Goal: Information Seeking & Learning: Check status

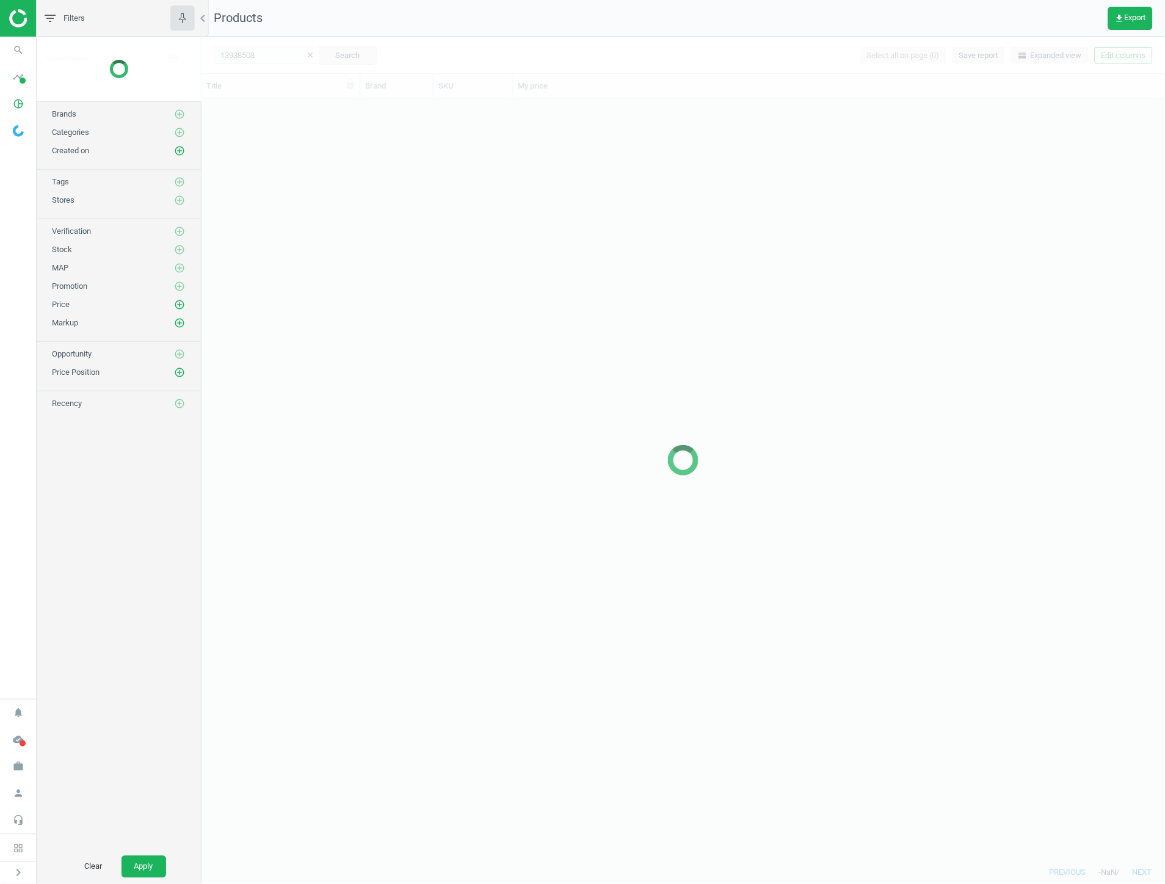
scroll to position [752, 953]
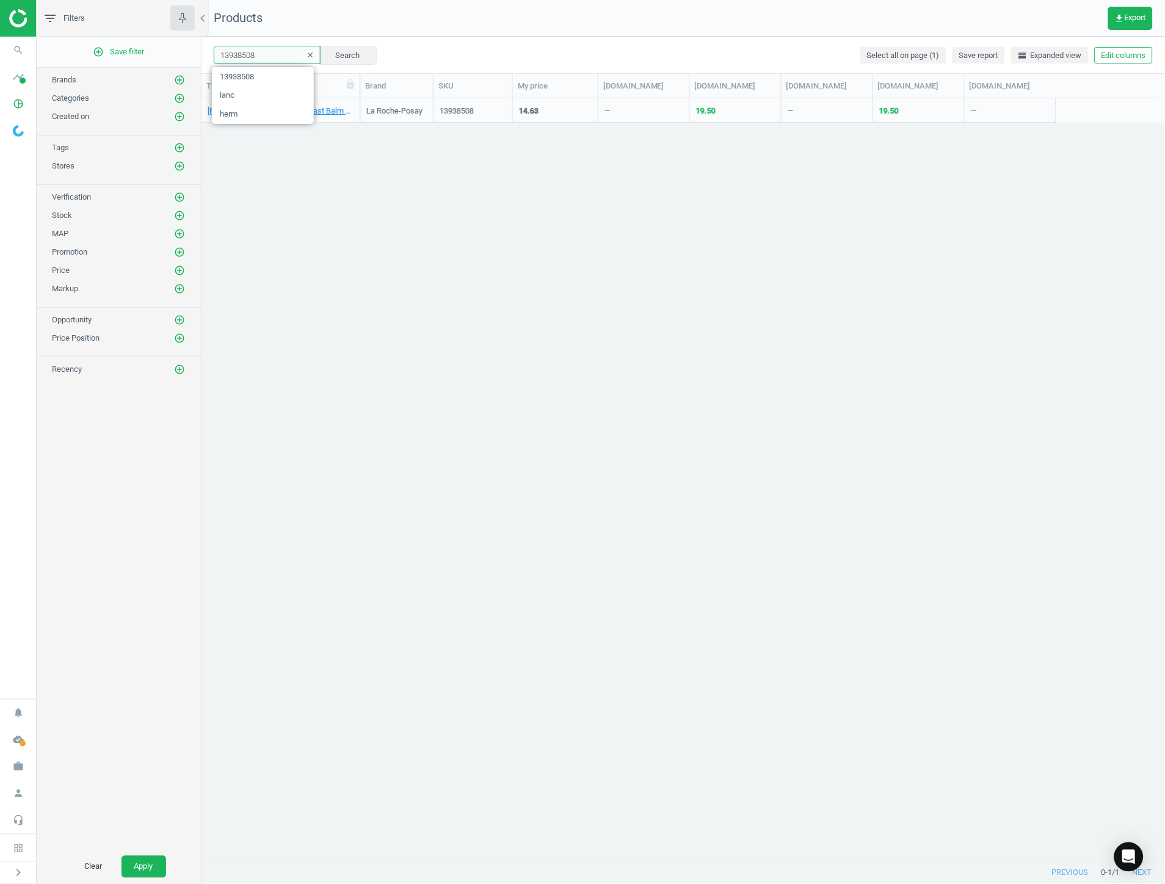
click at [287, 57] on input "13938508" at bounding box center [267, 55] width 107 height 18
paste input "6674990"
type input "16674990"
click at [325, 56] on button "Search" at bounding box center [347, 55] width 57 height 18
click at [326, 112] on link "Anua PDRN Hyaluronic Acid Capsule 100 Serum 30ml" at bounding box center [281, 111] width 146 height 11
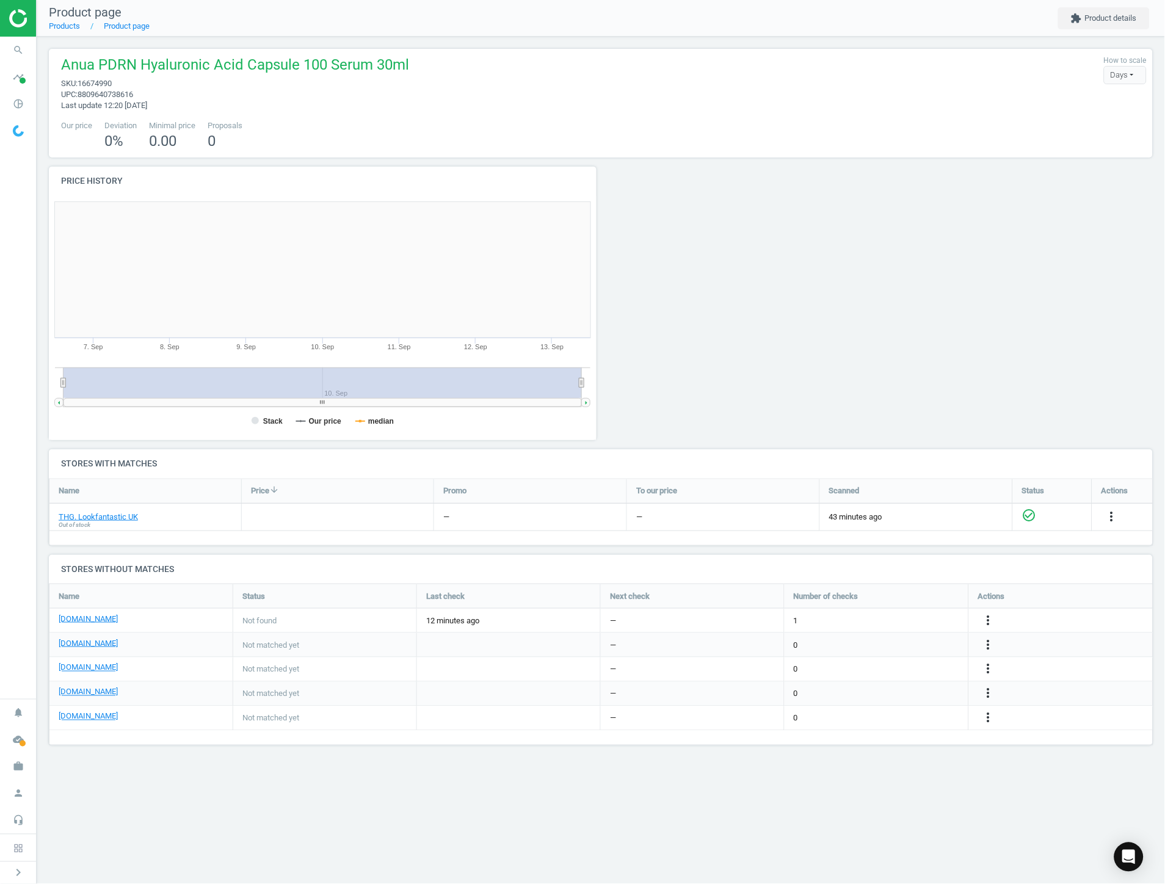
scroll to position [266, 568]
click at [119, 516] on link "THG. Lookfantastic UK" at bounding box center [98, 516] width 79 height 11
click at [623, 541] on div "Name Price arrow_downward Promo To our price Scanned Status Actions THG. Lookfa…" at bounding box center [601, 512] width 1104 height 67
drag, startPoint x: 698, startPoint y: 90, endPoint x: 692, endPoint y: 96, distance: 8.7
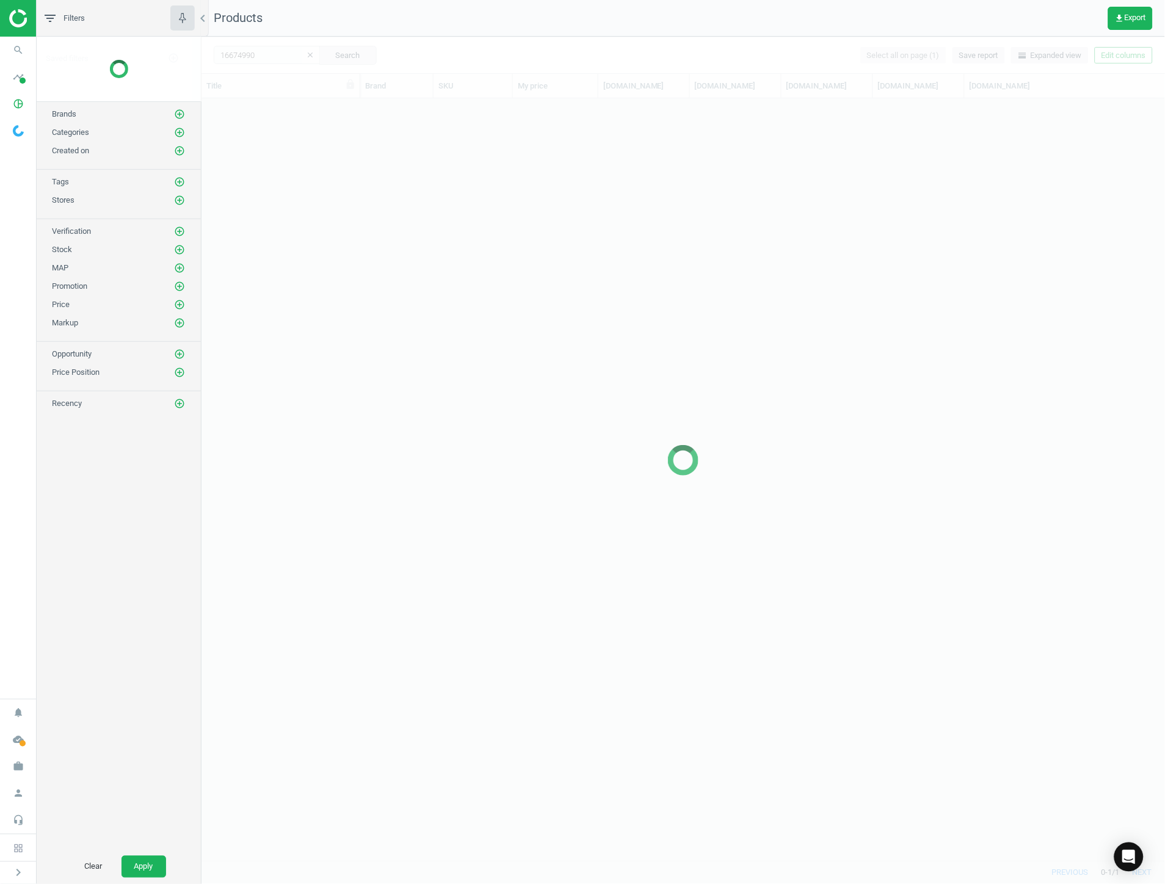
scroll to position [752, 953]
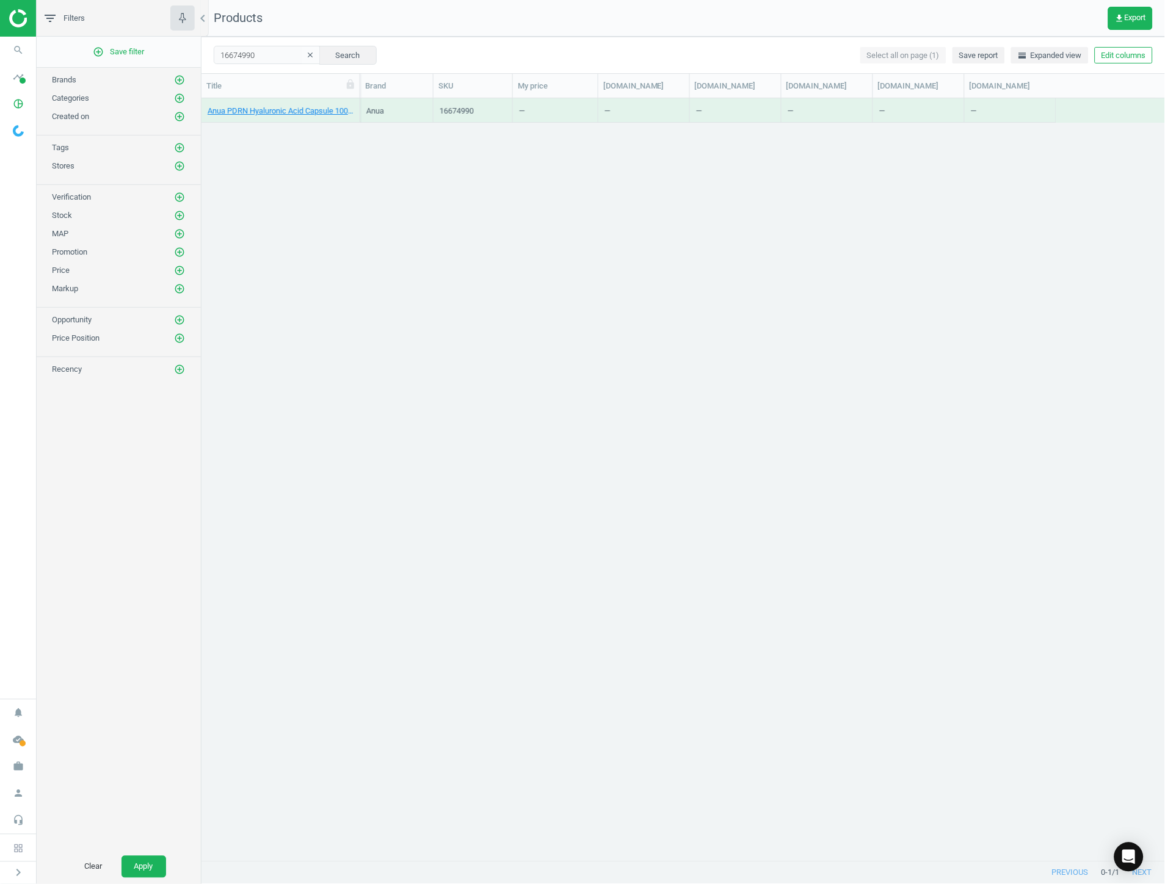
click at [273, 43] on div "16674990 clear Search Select all on page (1) Save report horizontal_split Expan…" at bounding box center [682, 55] width 963 height 37
click at [273, 61] on input "16674990" at bounding box center [267, 55] width 107 height 18
paste input "7277561"
type input "17277561"
click at [323, 64] on button "Search" at bounding box center [347, 55] width 57 height 18
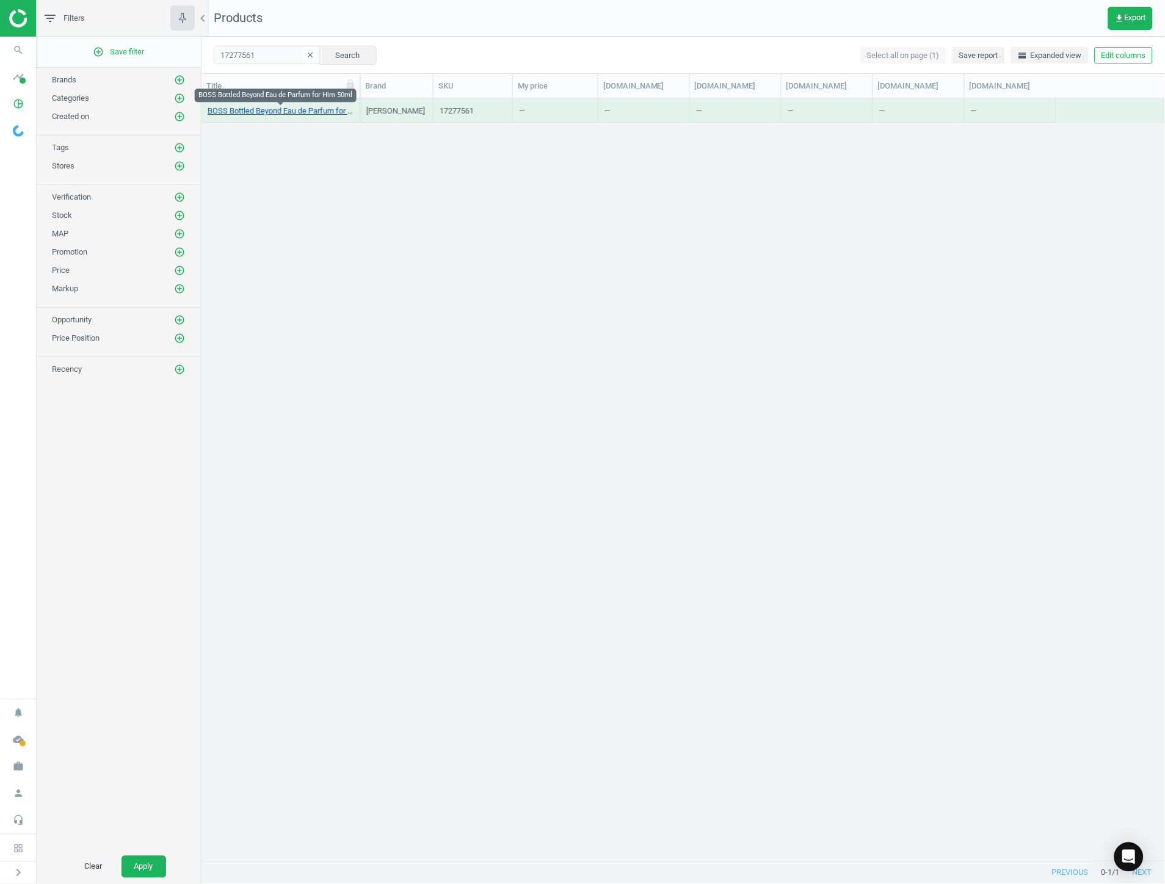
click at [267, 109] on link "BOSS Bottled Beyond Eau de Parfum for Him 50ml" at bounding box center [281, 111] width 146 height 11
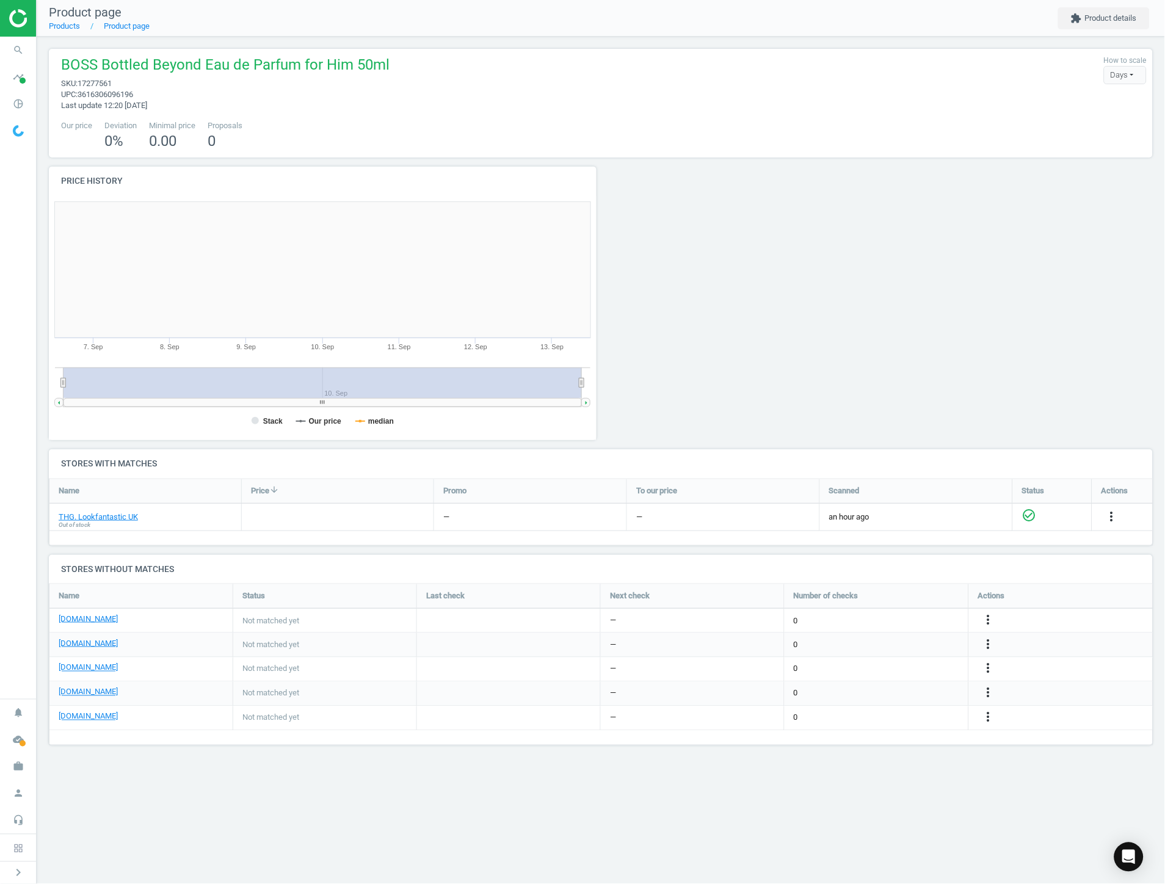
scroll to position [266, 568]
click at [103, 514] on link "THG. Lookfantastic UK" at bounding box center [98, 516] width 79 height 11
click at [15, 110] on icon "pie_chart_outlined" at bounding box center [18, 103] width 23 height 23
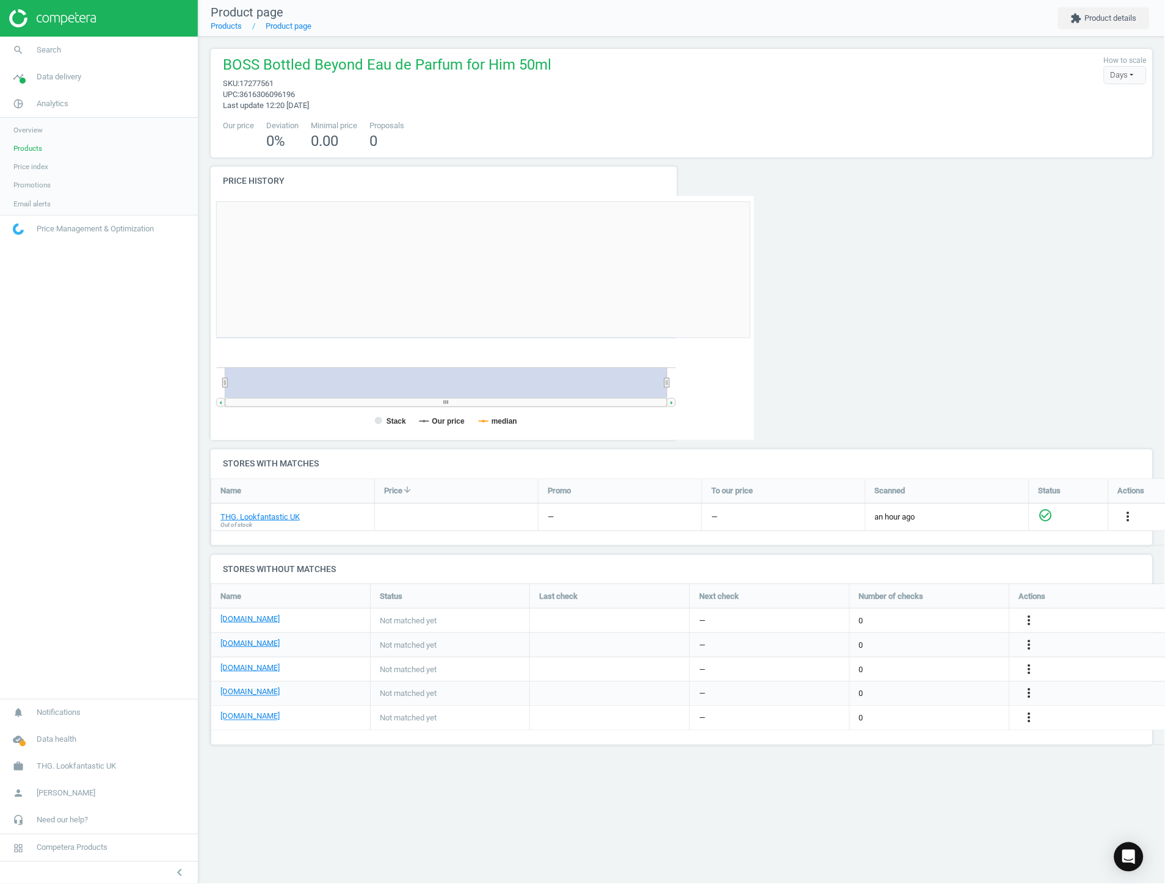
scroll to position [0, 0]
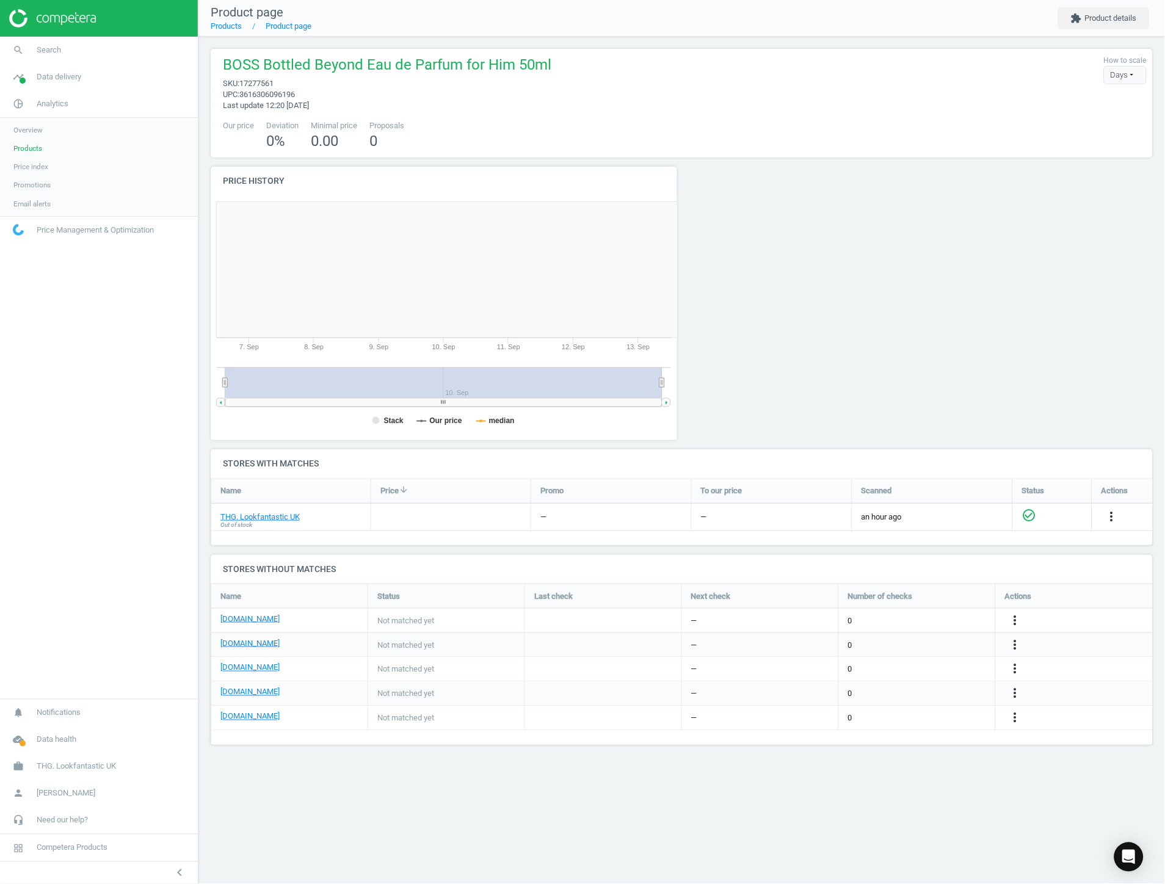
click at [74, 170] on link "Price index" at bounding box center [99, 166] width 198 height 18
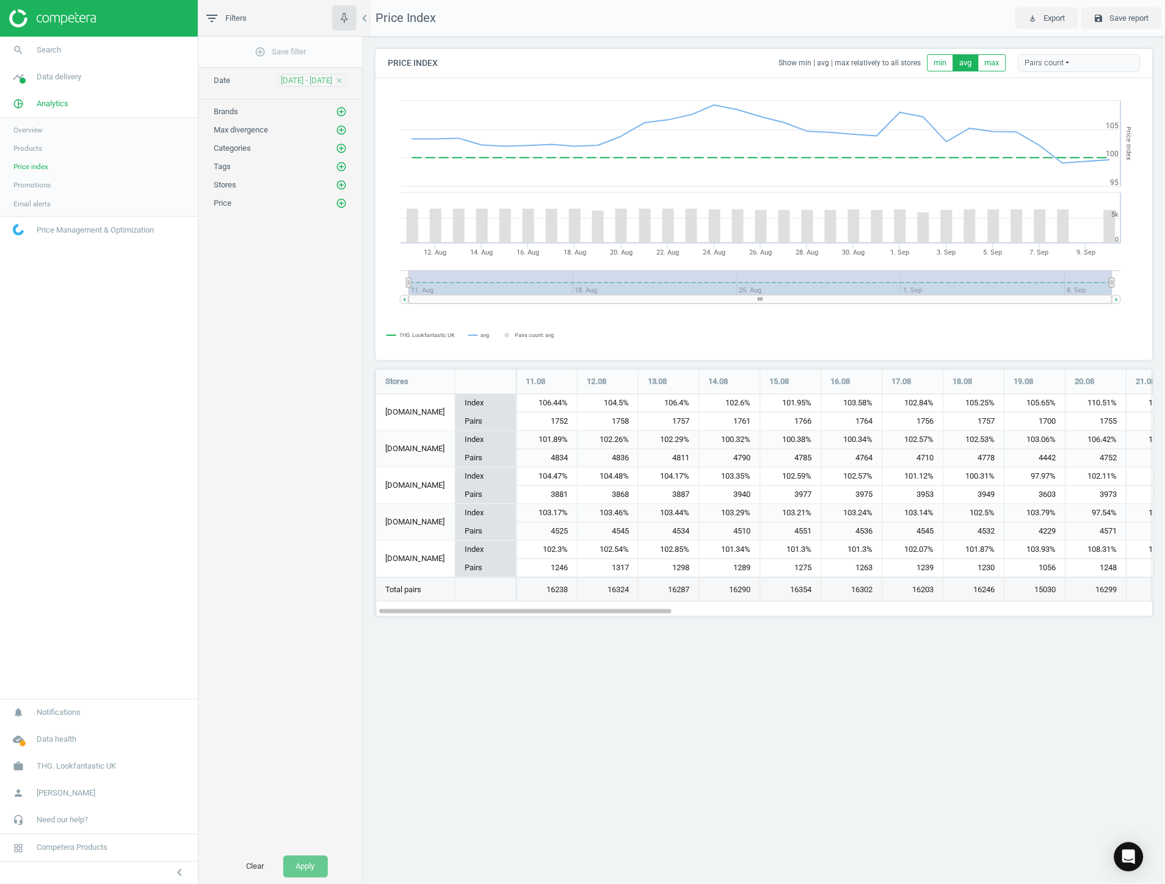
scroll to position [269, 798]
drag, startPoint x: 910, startPoint y: 695, endPoint x: 891, endPoint y: 694, distance: 18.9
click at [906, 697] on div "Price Index play_for_work Export save Save report Price Index Show min | avg | …" at bounding box center [763, 442] width 801 height 884
click at [171, 865] on button "chevron_left" at bounding box center [179, 873] width 31 height 16
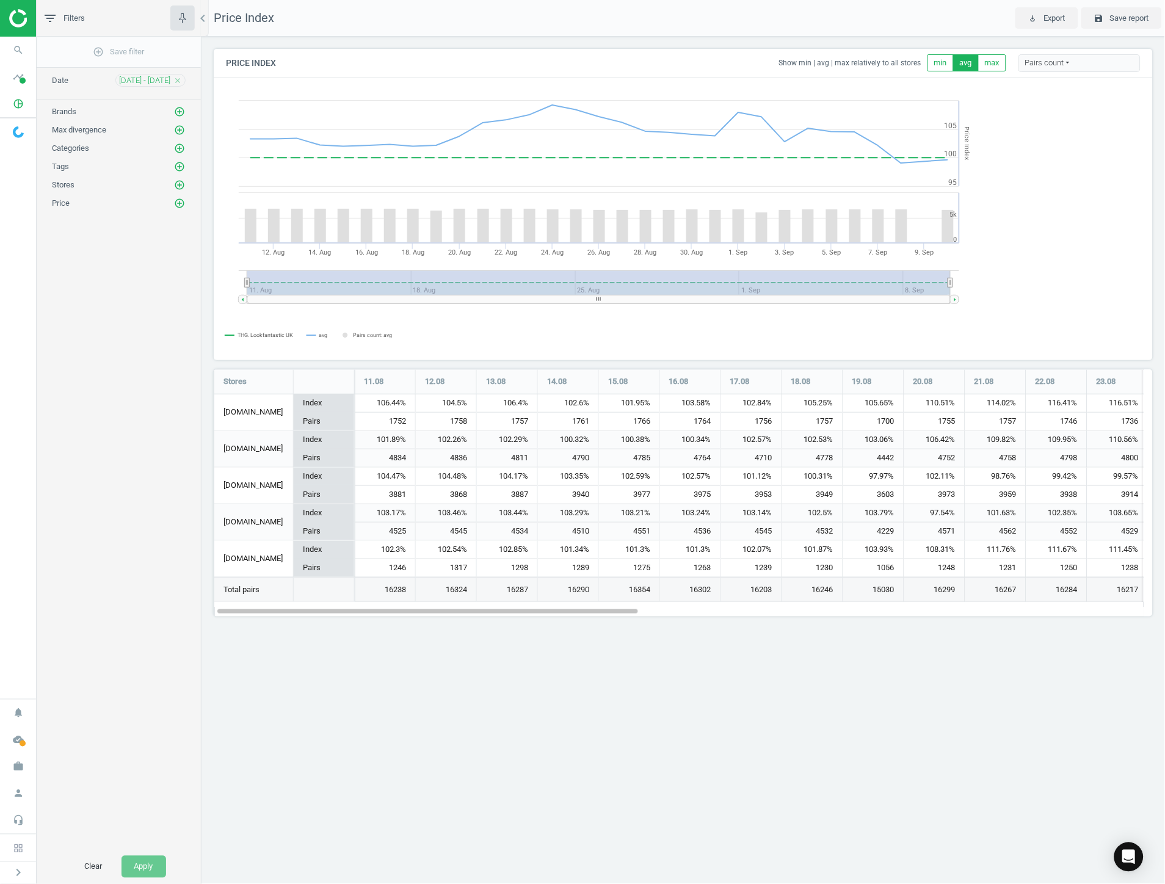
scroll to position [269, 961]
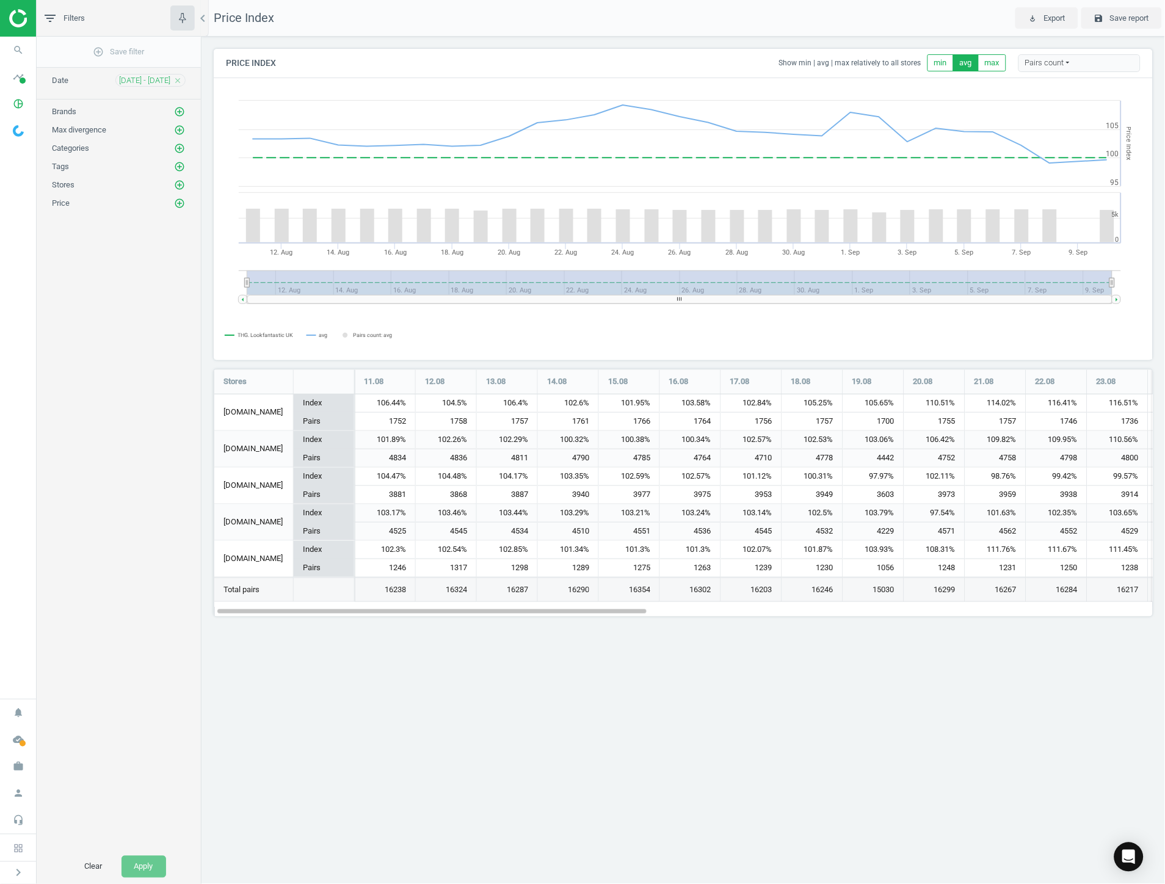
drag, startPoint x: 861, startPoint y: 275, endPoint x: 731, endPoint y: 288, distance: 130.6
click at [734, 288] on rect at bounding box center [679, 282] width 865 height 24
click at [171, 80] on div "[DATE] - [DATE] close" at bounding box center [150, 80] width 70 height 13
click at [181, 76] on icon "close" at bounding box center [177, 80] width 9 height 9
click at [175, 82] on icon "close" at bounding box center [177, 80] width 9 height 9
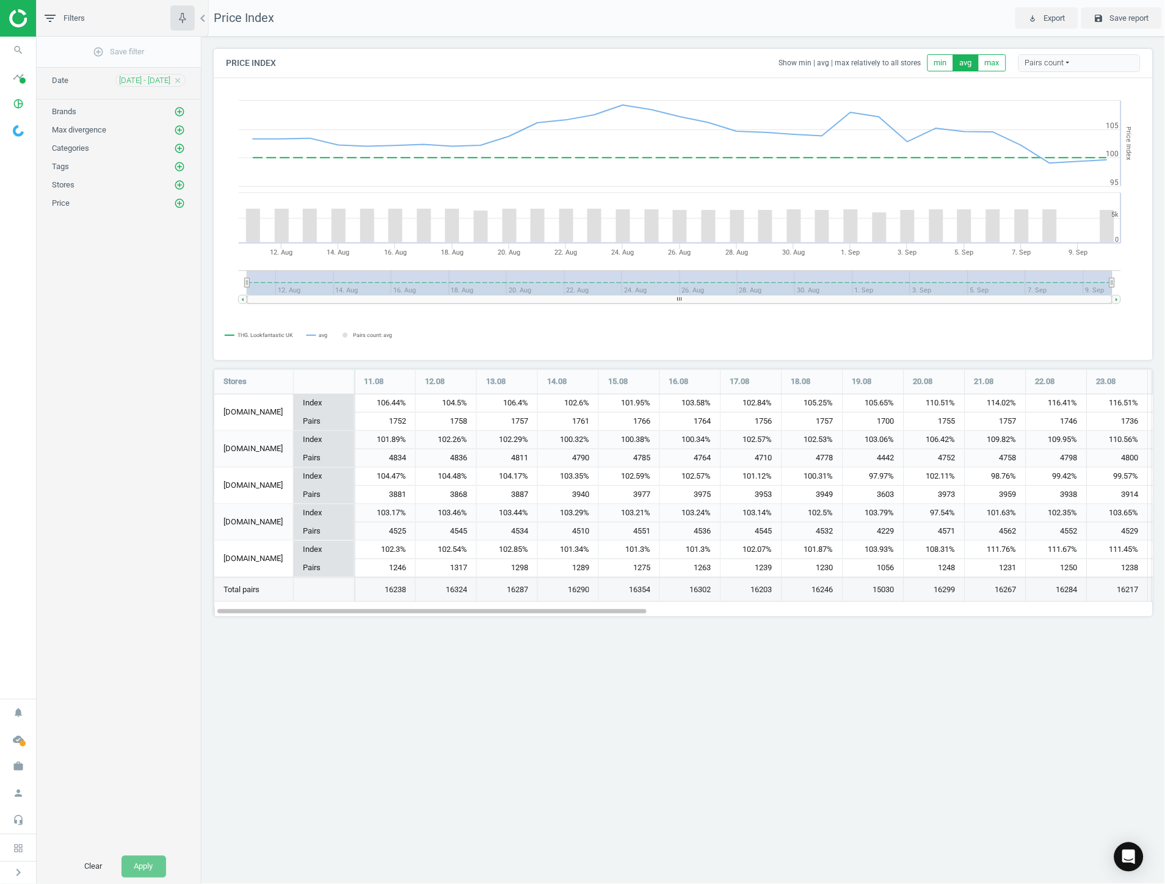
click at [175, 82] on icon "close" at bounding box center [177, 80] width 9 height 9
click at [117, 82] on div "[DATE] - [DATE] close" at bounding box center [150, 80] width 70 height 13
click at [139, 82] on span "[DATE] - [DATE]" at bounding box center [144, 80] width 51 height 11
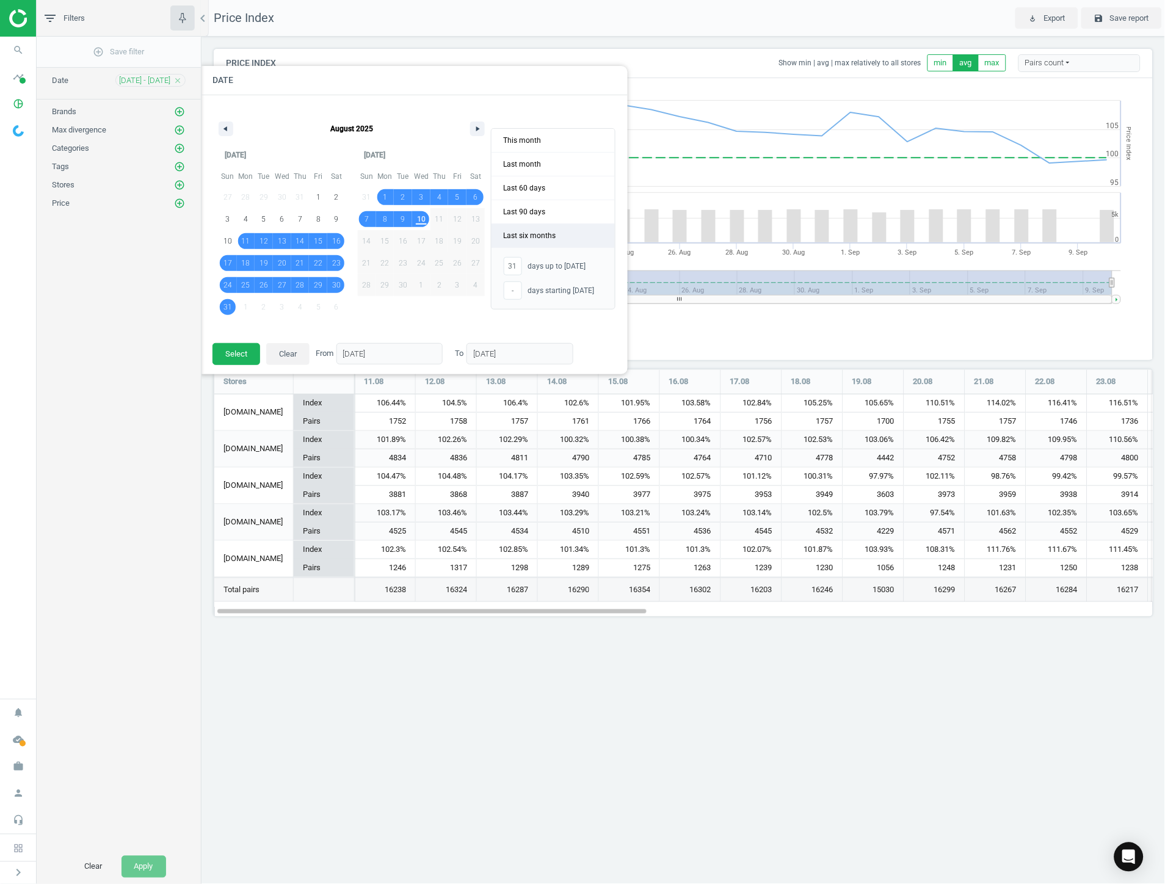
click at [560, 236] on span "Last six months" at bounding box center [552, 235] width 123 height 23
type input "-"
type input "[DATE]"
click at [223, 349] on button "Select" at bounding box center [236, 354] width 48 height 22
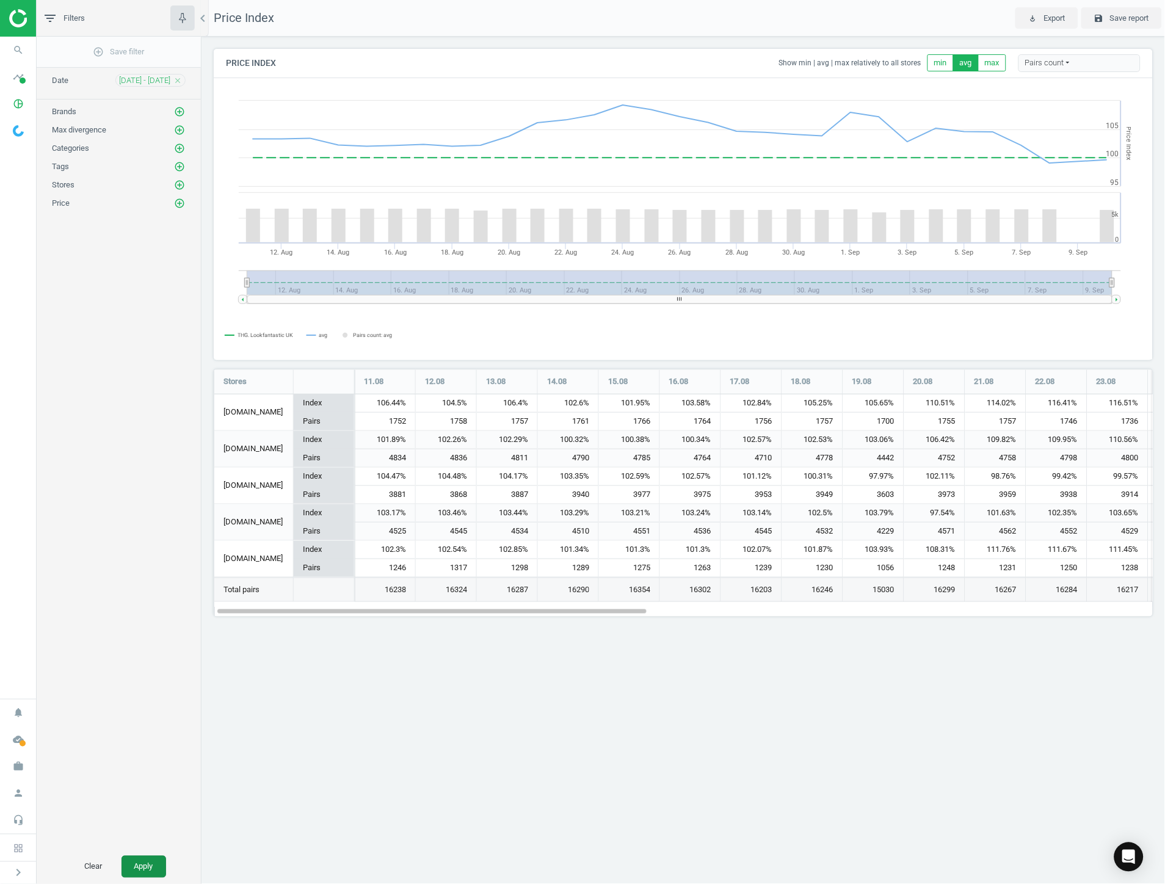
click at [141, 865] on button "Apply" at bounding box center [143, 867] width 45 height 22
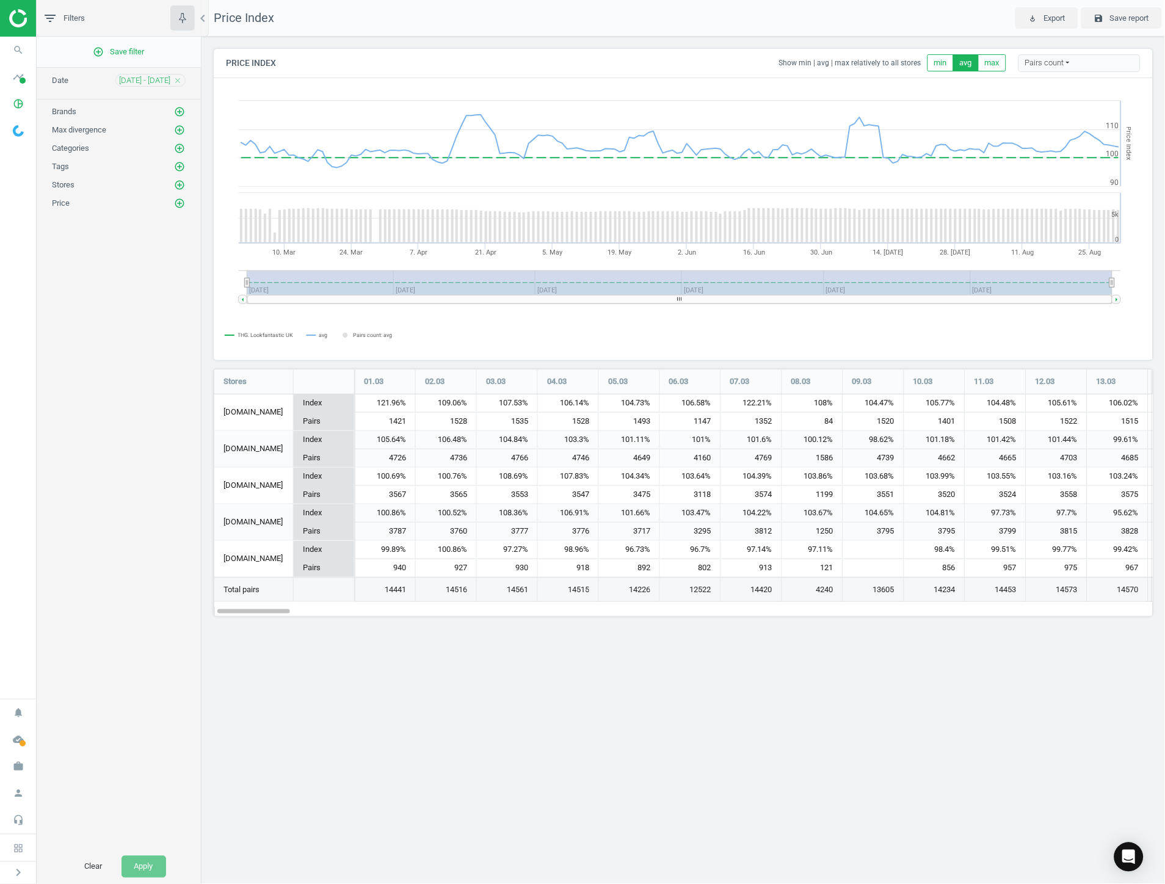
scroll to position [269, 961]
drag, startPoint x: 654, startPoint y: 302, endPoint x: 914, endPoint y: 267, distance: 262.9
click at [851, 294] on icon "Created with Highstock 6.2.0 Price Index THG. Lookfantastic UK avg Pairs count:…" at bounding box center [683, 219] width 938 height 281
click at [995, 756] on div "Price Index play_for_work Export save Save report Price Index Show min | avg | …" at bounding box center [682, 442] width 963 height 884
click at [886, 748] on div "Price Index play_for_work Export save Save report Price Index Show min | avg | …" at bounding box center [682, 442] width 963 height 884
